Goal: Information Seeking & Learning: Find contact information

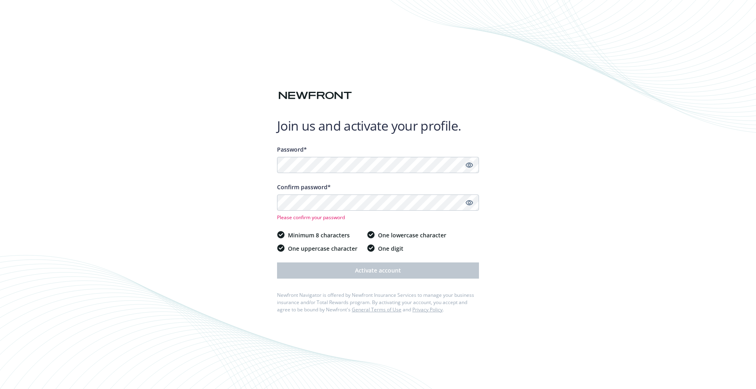
click at [470, 162] on icon "Show password" at bounding box center [469, 164] width 7 height 7
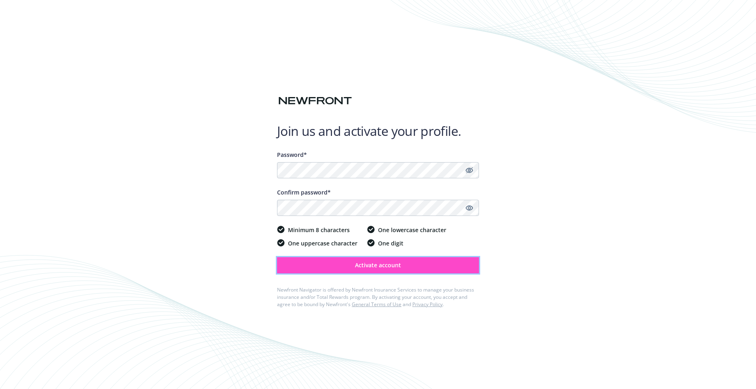
click at [358, 263] on span "Activate account" at bounding box center [378, 265] width 46 height 8
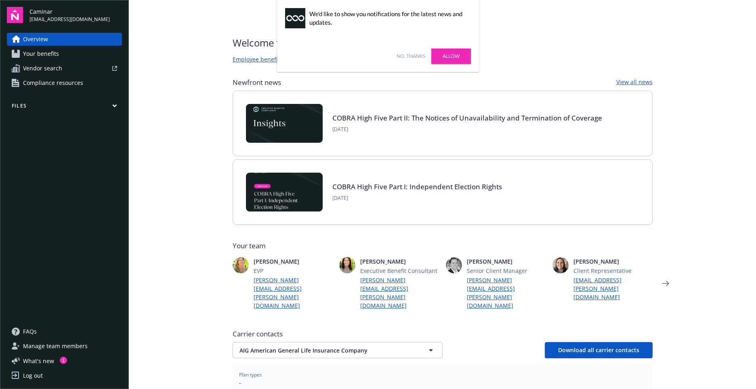
click at [419, 57] on link "No, thanks" at bounding box center [411, 56] width 29 height 7
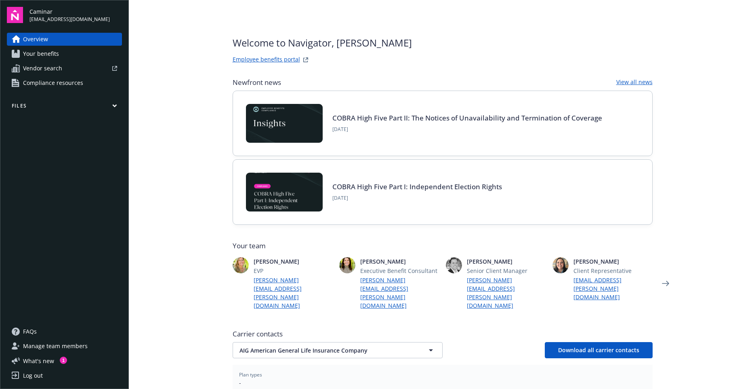
click at [274, 59] on link "Employee benefits portal" at bounding box center [266, 60] width 67 height 10
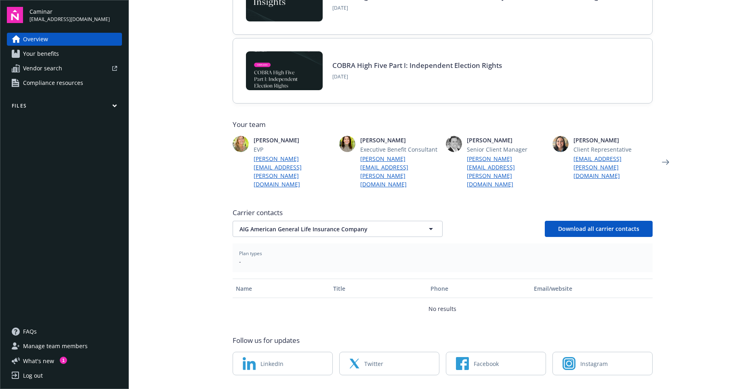
scroll to position [126, 0]
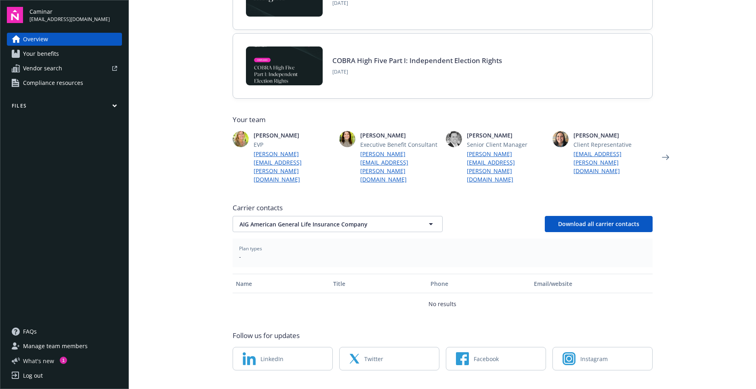
click at [44, 360] on span "What ' s new" at bounding box center [38, 360] width 31 height 8
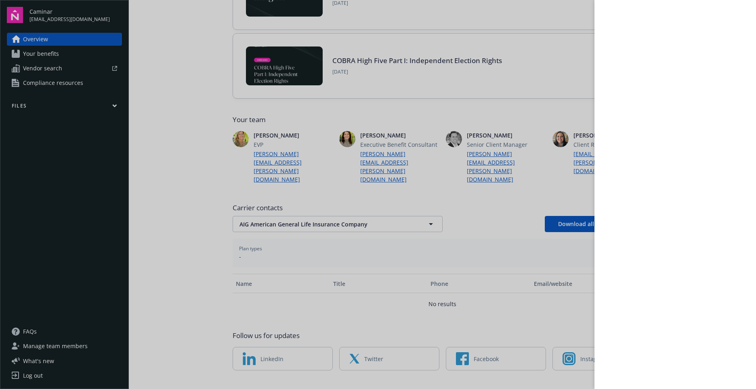
click at [113, 103] on div at bounding box center [378, 194] width 756 height 389
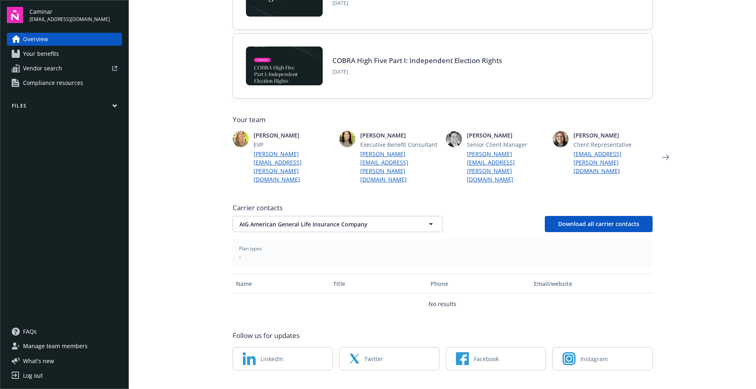
click at [114, 105] on icon "button" at bounding box center [115, 106] width 4 height 2
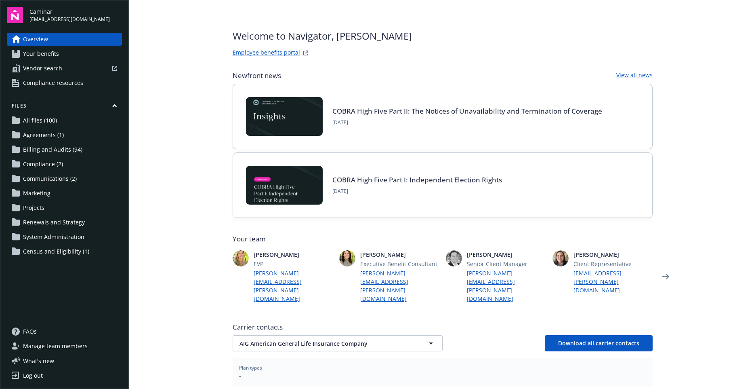
scroll to position [0, 0]
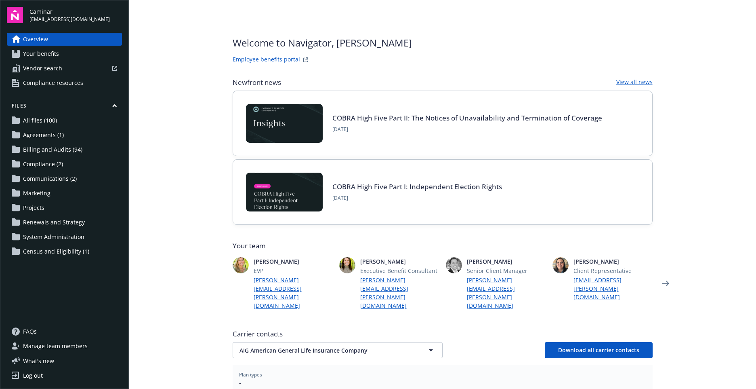
click at [51, 56] on span "Your benefits" at bounding box center [41, 53] width 36 height 13
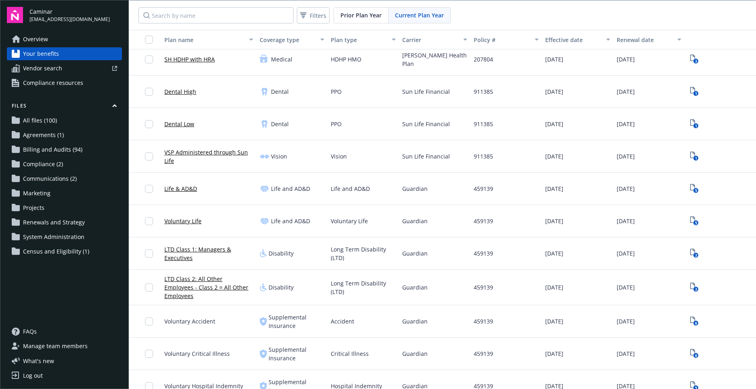
scroll to position [132, 0]
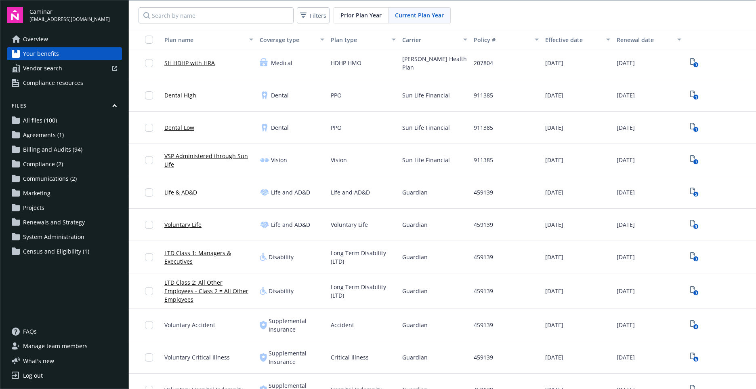
click at [48, 226] on span "Renewals and Strategy" at bounding box center [54, 222] width 62 height 13
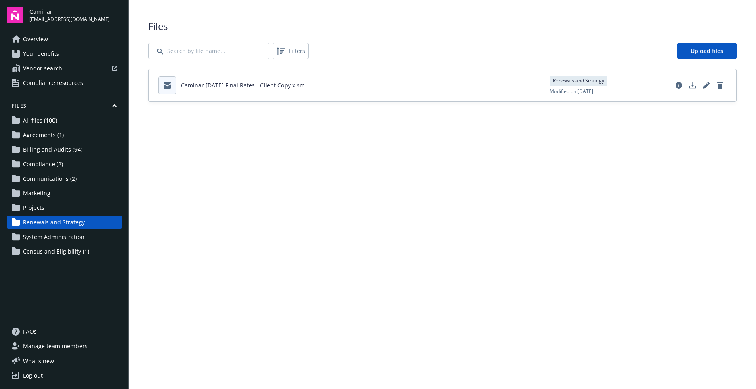
click at [47, 120] on span "All files (100)" at bounding box center [40, 120] width 34 height 13
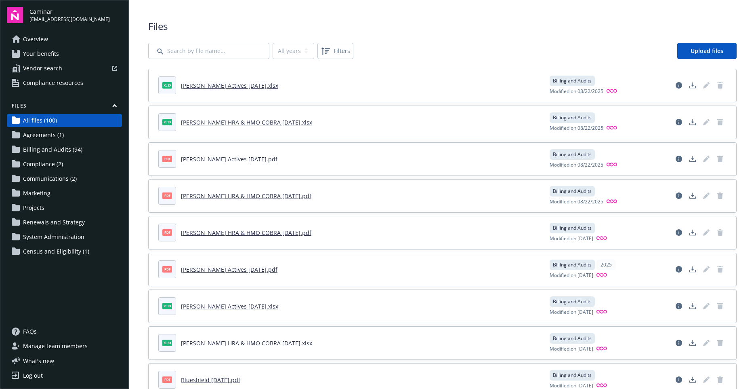
click at [50, 133] on span "Agreements (1)" at bounding box center [43, 134] width 41 height 13
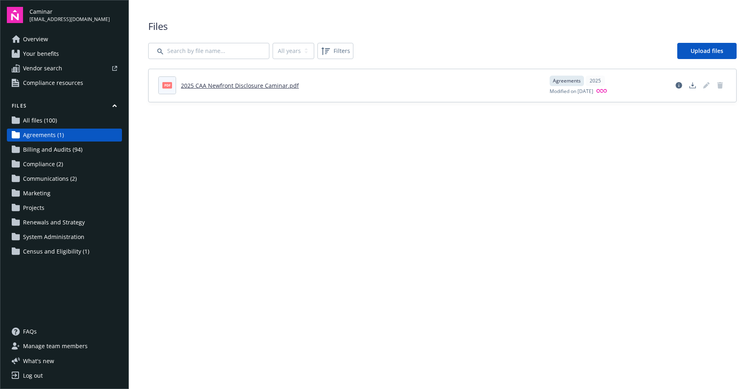
click at [51, 149] on span "Billing and Audits (94)" at bounding box center [52, 149] width 59 height 13
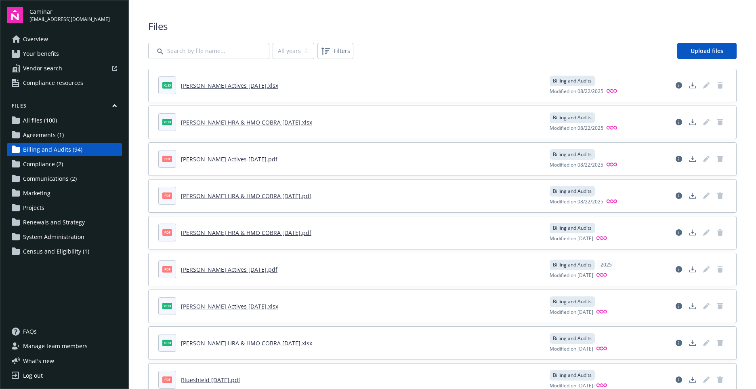
click at [41, 167] on span "Compliance (2)" at bounding box center [43, 164] width 40 height 13
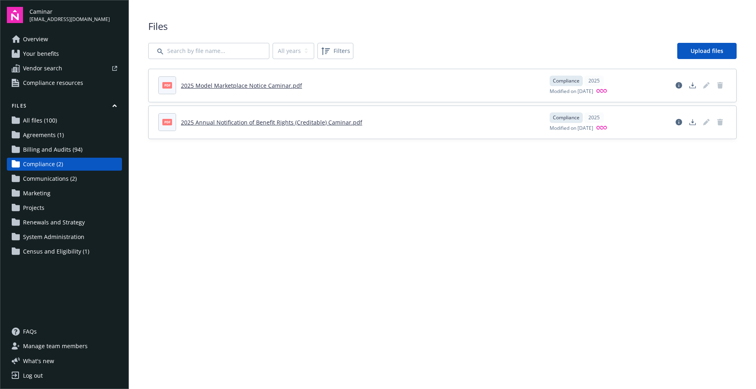
click at [40, 174] on span "Communications (2)" at bounding box center [50, 178] width 54 height 13
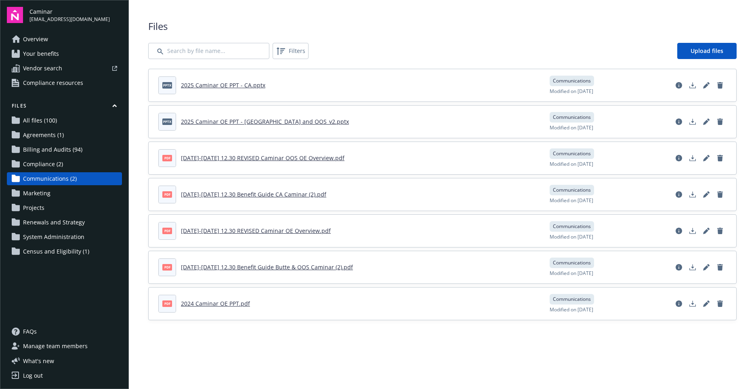
click at [38, 195] on span "Marketing" at bounding box center [36, 193] width 27 height 13
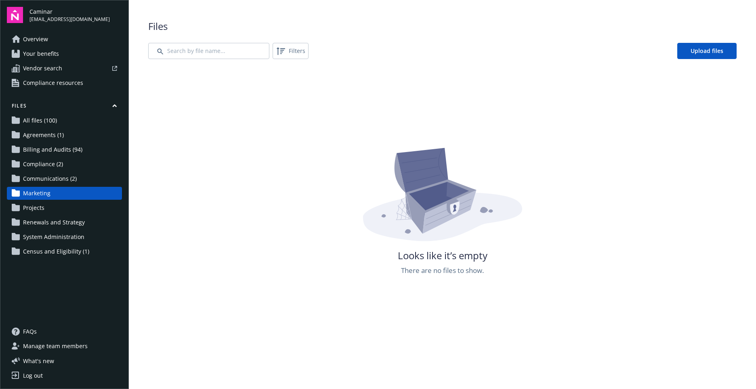
click at [38, 205] on span "Projects" at bounding box center [33, 207] width 21 height 13
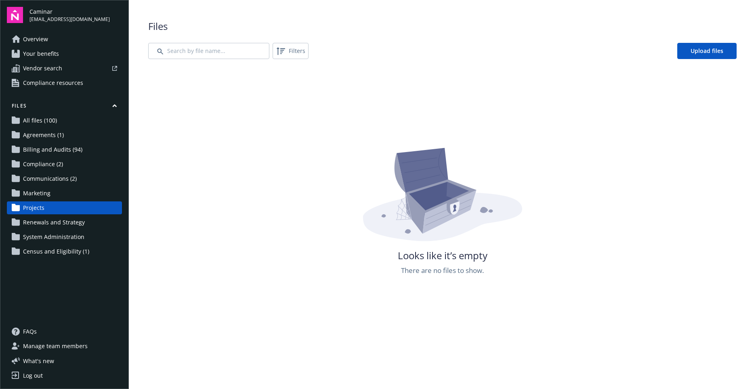
click at [38, 223] on span "Renewals and Strategy" at bounding box center [54, 222] width 62 height 13
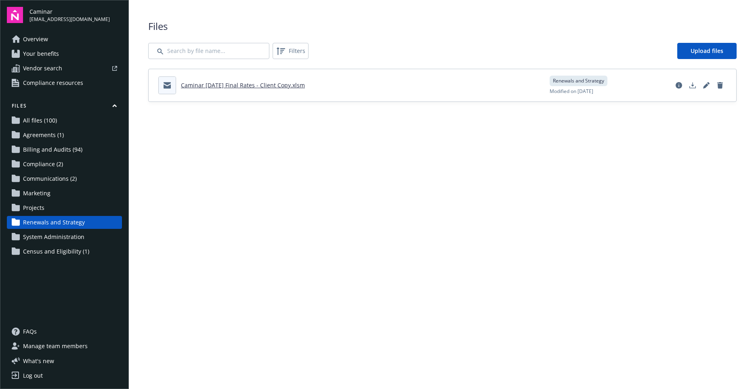
click at [38, 234] on span "System Administration" at bounding box center [53, 236] width 61 height 13
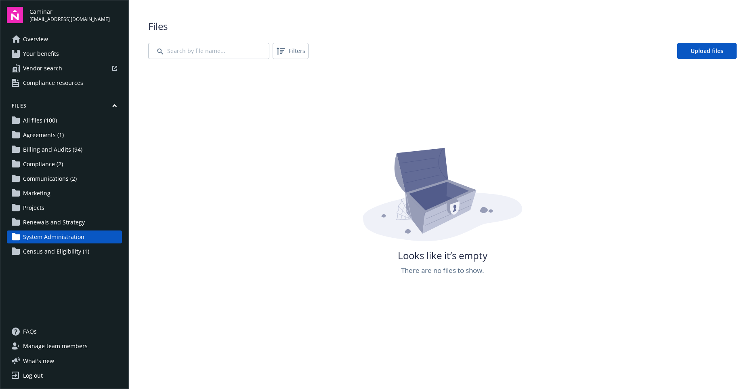
click at [42, 248] on span "Census and Eligibility (1)" at bounding box center [56, 251] width 66 height 13
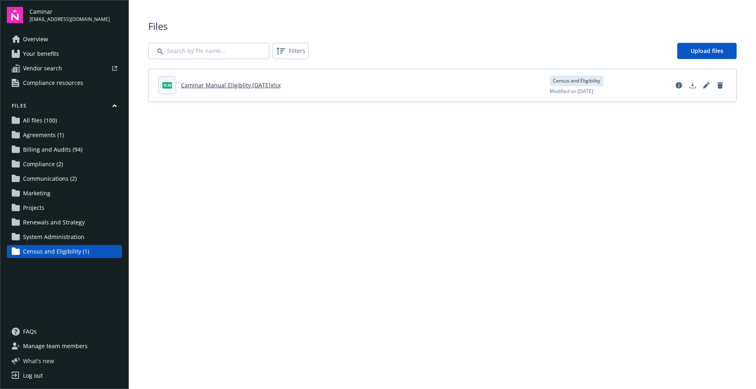
click at [45, 363] on span "What ' s new" at bounding box center [38, 360] width 31 height 8
click at [64, 39] on link "Overview" at bounding box center [64, 39] width 115 height 13
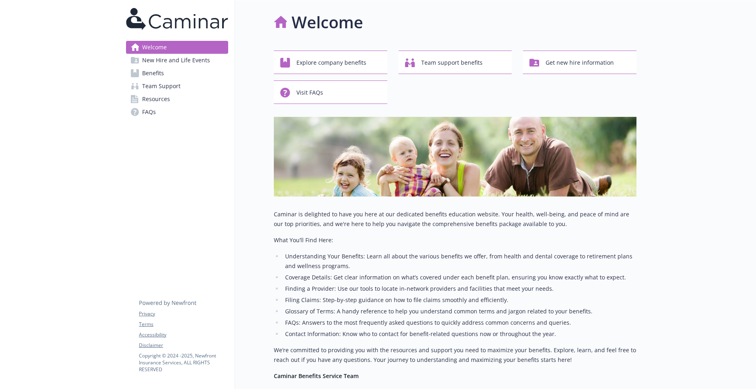
click at [175, 301] on icon at bounding box center [168, 296] width 58 height 20
click at [179, 87] on span "Team Support" at bounding box center [161, 86] width 38 height 13
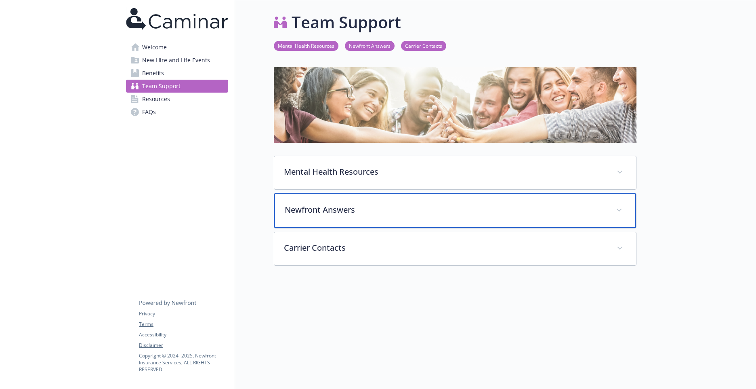
click at [310, 212] on p "Newfront Answers" at bounding box center [446, 210] width 322 height 12
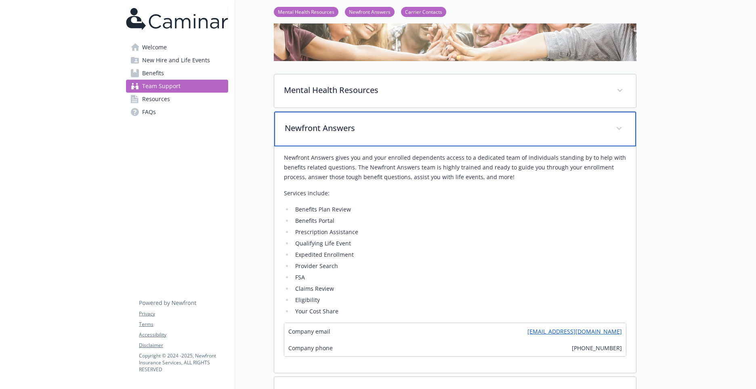
scroll to position [162, 0]
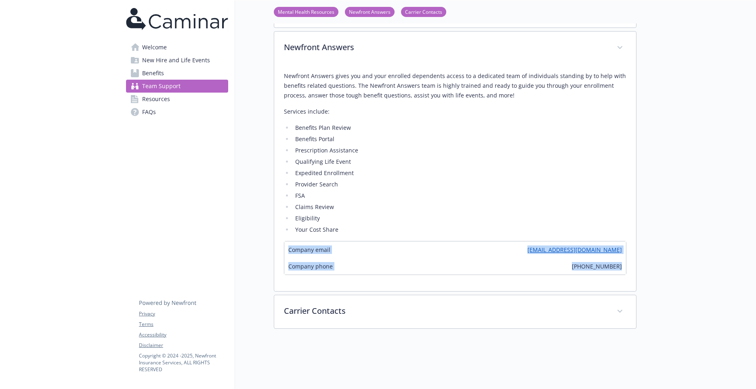
drag, startPoint x: 625, startPoint y: 269, endPoint x: 278, endPoint y: 248, distance: 347.7
click at [278, 248] on div "Newfront Answers gives you and your enrolled dependents access to a dedicated t…" at bounding box center [455, 178] width 362 height 226
drag, startPoint x: 278, startPoint y: 248, endPoint x: 327, endPoint y: 245, distance: 49.4
copy div "Company email [EMAIL_ADDRESS][DOMAIN_NAME] Company phone [PHONE_NUMBER]"
click at [162, 73] on span "Benefits" at bounding box center [153, 73] width 22 height 13
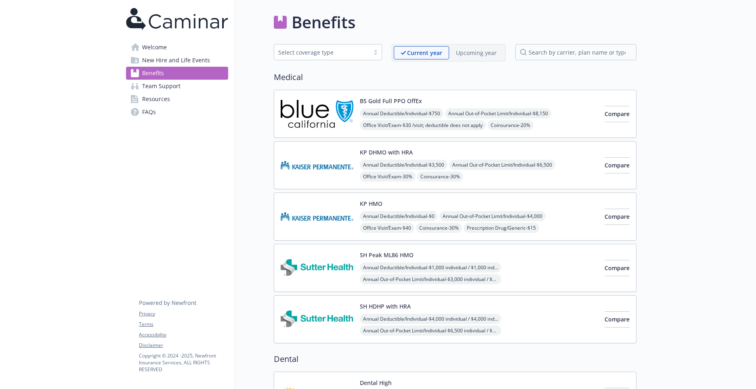
click at [170, 90] on span "Team Support" at bounding box center [161, 86] width 38 height 13
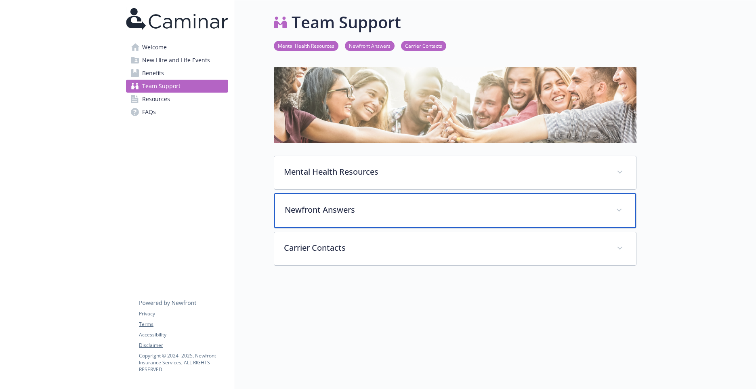
click at [328, 207] on p "Newfront Answers" at bounding box center [446, 210] width 322 height 12
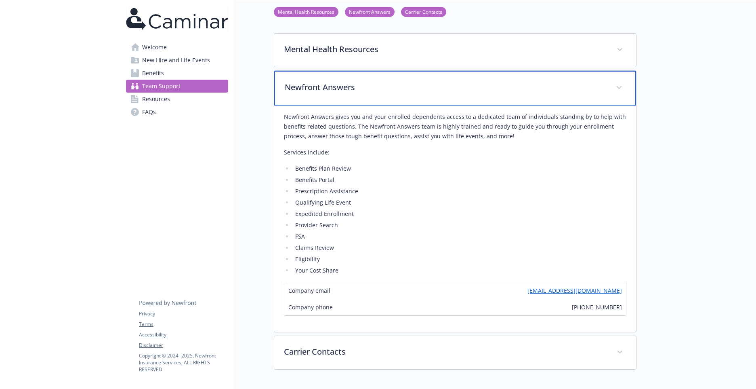
scroll to position [121, 0]
